Goal: Use online tool/utility: Utilize a website feature to perform a specific function

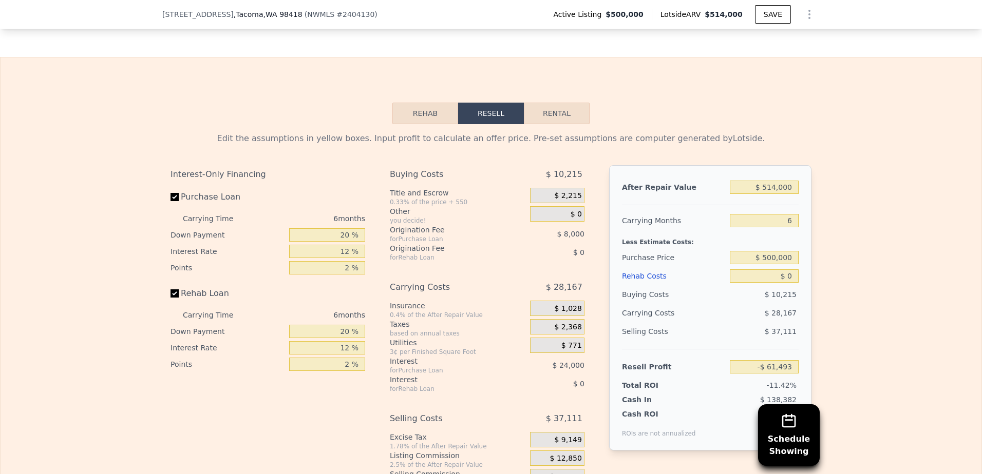
scroll to position [1588, 0]
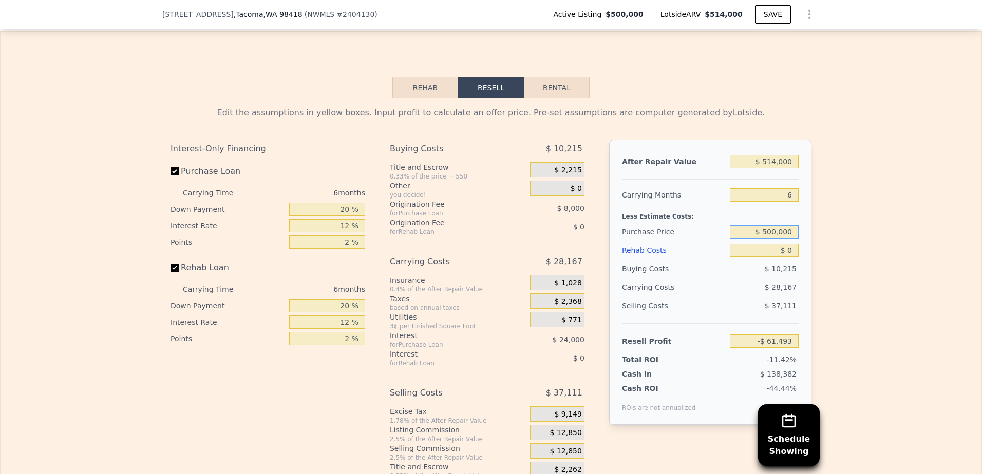
click at [782, 239] on input "$ 500,000" at bounding box center [764, 231] width 69 height 13
type input "$ 300,000"
click at [774, 257] on input "$ 0" at bounding box center [764, 250] width 69 height 13
type input "$ 151,973"
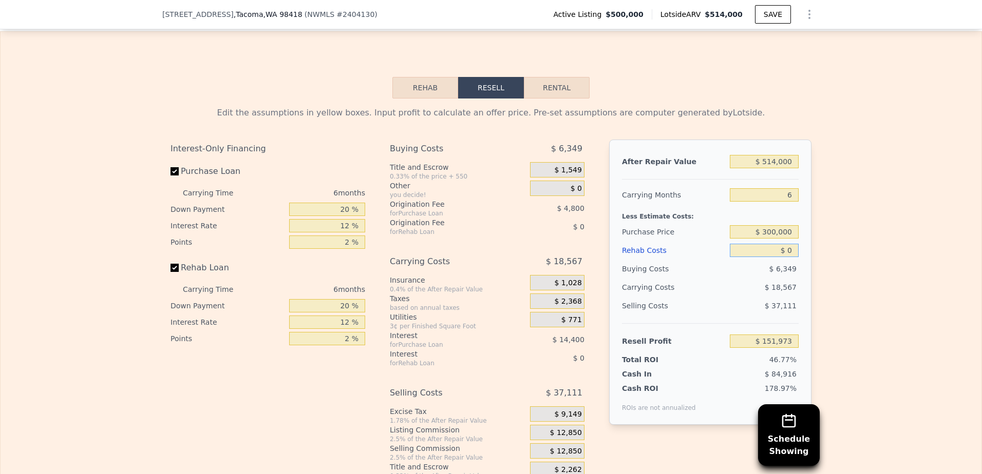
type input "$ 80"
type input "$ 151,886"
type input "$ 800"
type input "$ 151,124"
type input "$ 8,000"
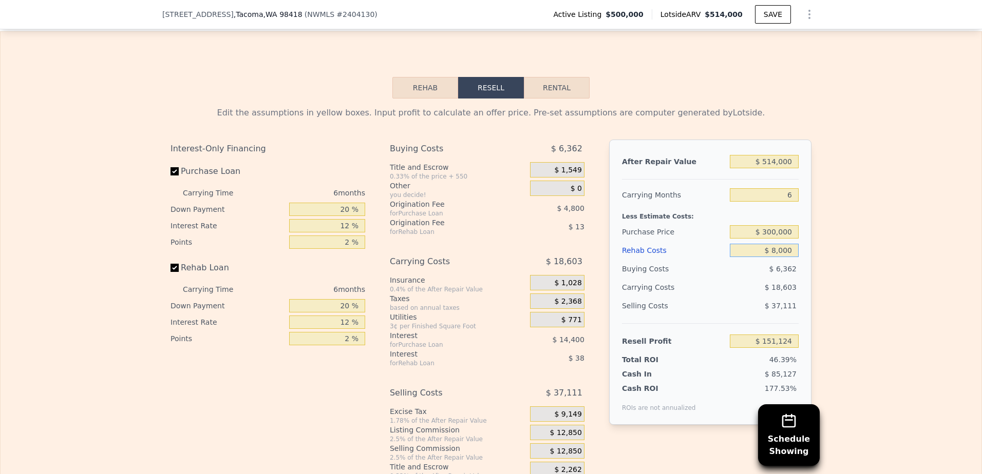
type input "$ 143,461"
type input "$ 80,000"
type input "$ 66,853"
type input "$ 800,000"
type input "-$ 699,227"
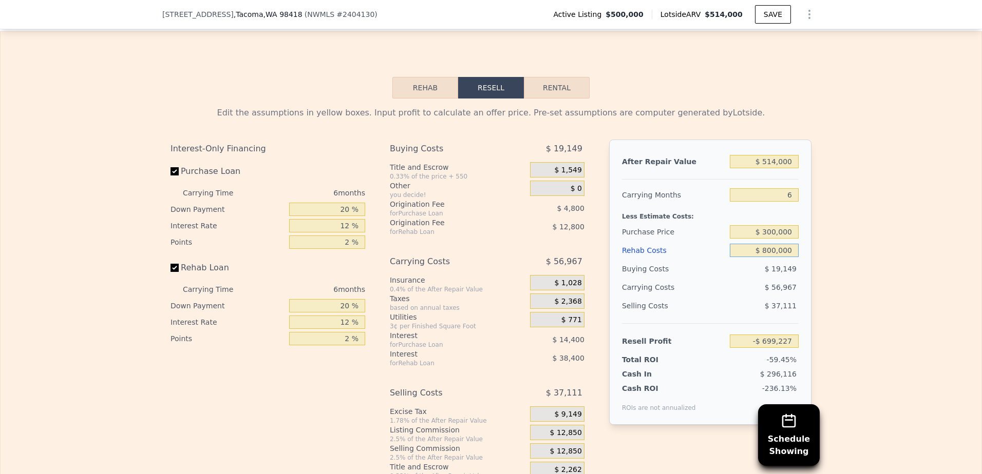
type input "$ 80,000"
type input "$ 66,853"
type input "$ 80,000"
click at [771, 239] on input "$ 300,000" at bounding box center [764, 231] width 69 height 13
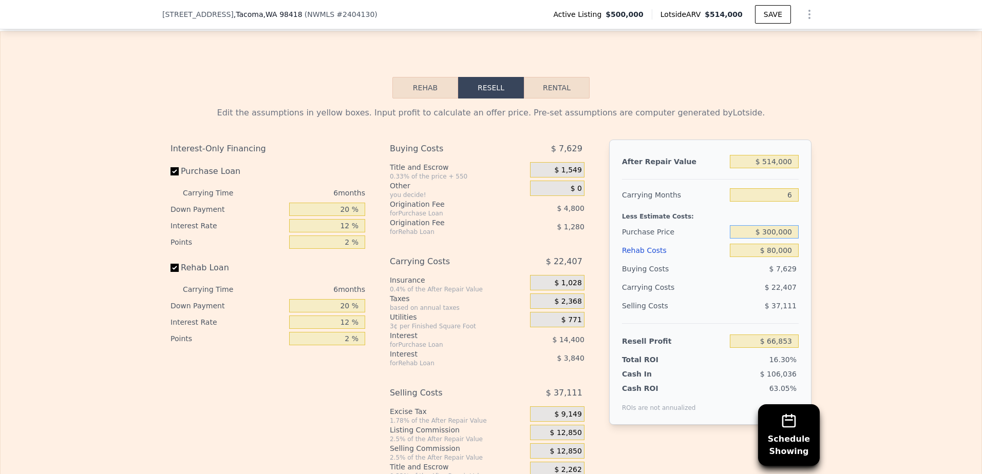
click at [771, 239] on input "$ 300,000" at bounding box center [764, 231] width 69 height 13
type input "$ 310,000"
click at [772, 348] on div "$ 66,853" at bounding box center [764, 341] width 69 height 18
type input "$ 56,180"
click at [771, 348] on input "$ 56,180" at bounding box center [764, 341] width 69 height 13
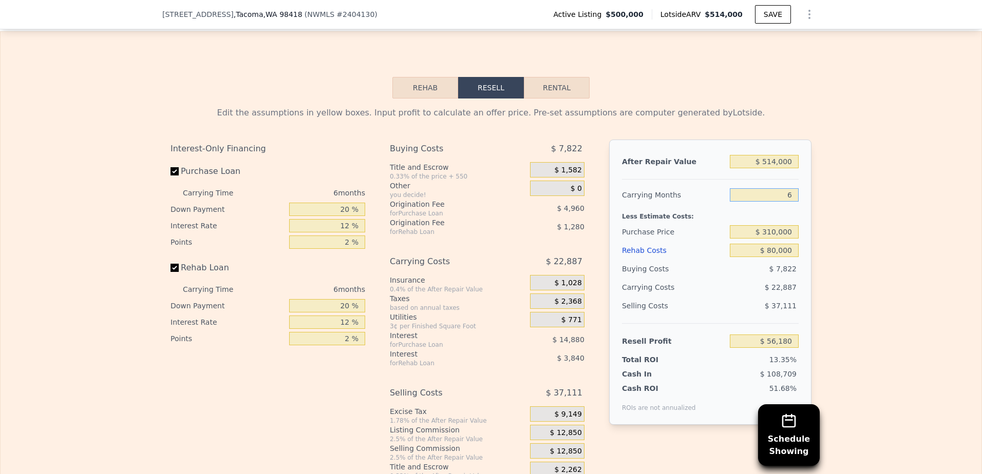
click at [785, 202] on input "6" at bounding box center [764, 194] width 69 height 13
type input "4"
type input "$ 63,809"
type input "4"
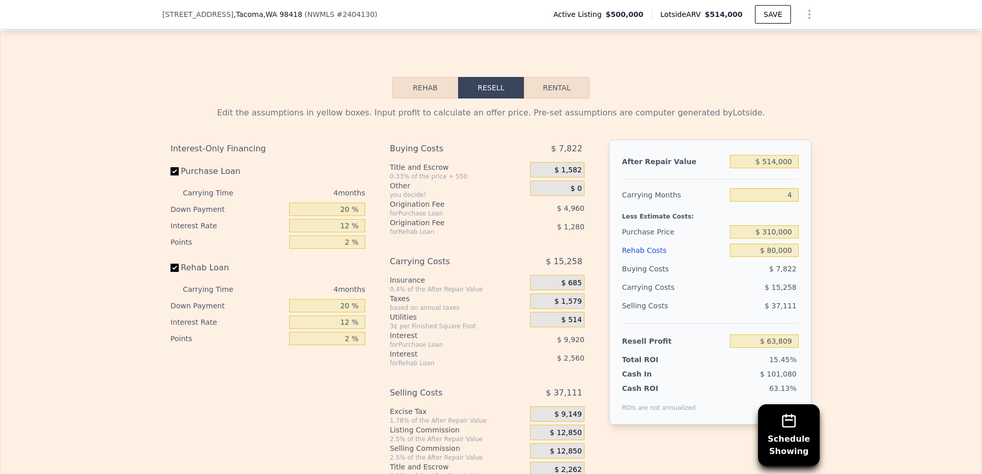
click at [763, 260] on div "$ 80,000" at bounding box center [764, 250] width 69 height 18
click at [763, 257] on input "$ 80,000" at bounding box center [764, 250] width 69 height 13
